Goal: Task Accomplishment & Management: Use online tool/utility

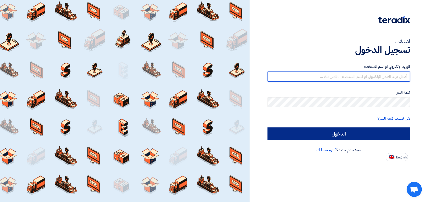
type input "[EMAIL_ADDRESS][DOMAIN_NAME]"
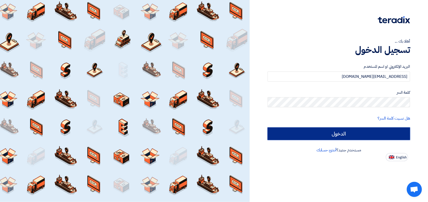
click at [318, 130] on input "الدخول" at bounding box center [339, 134] width 143 height 13
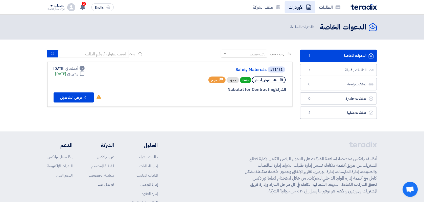
click at [298, 5] on link "الأوردرات" at bounding box center [300, 7] width 31 height 12
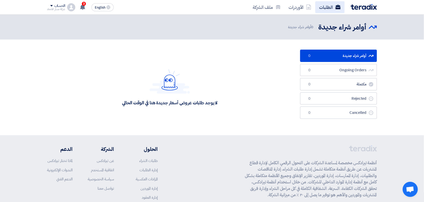
click at [321, 8] on link "الطلبات" at bounding box center [329, 7] width 29 height 12
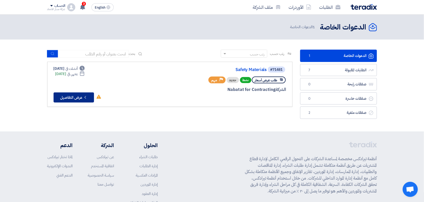
click at [90, 97] on button "Check details عرض التفاصيل" at bounding box center [74, 98] width 40 height 10
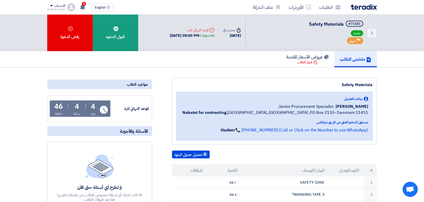
click at [205, 155] on use at bounding box center [206, 155] width 4 height 4
click at [234, 63] on div "ملخص الطلب عروض الأسعار المقدمة قبول الطلب" at bounding box center [211, 59] width 329 height 16
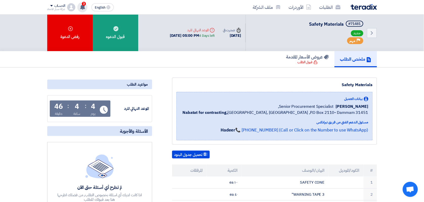
click at [85, 6] on icon at bounding box center [83, 7] width 6 height 6
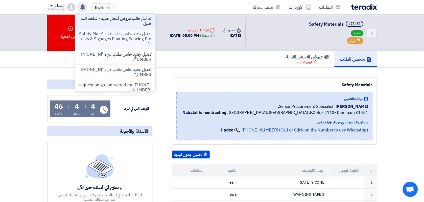
click at [143, 39] on p "تعديل جديد خاص بطلب شراء "Safety Materials & Signages Planting Fencing Proj."." at bounding box center [115, 39] width 72 height 15
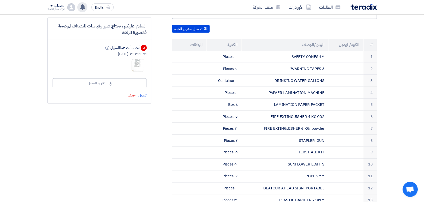
scroll to position [76, 0]
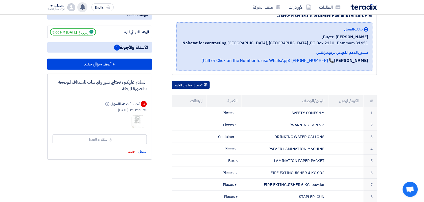
click at [195, 83] on button "تحميل جدول البنود" at bounding box center [191, 85] width 38 height 8
